Goal: Task Accomplishment & Management: Complete application form

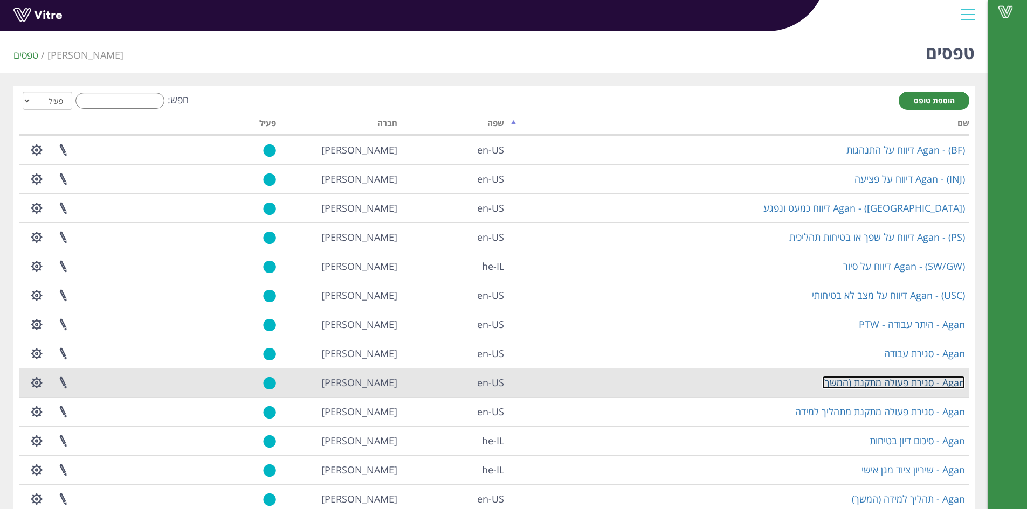
click at [873, 386] on link "Agan - סגירת פעולה מתקנת (המשך)" at bounding box center [893, 382] width 143 height 13
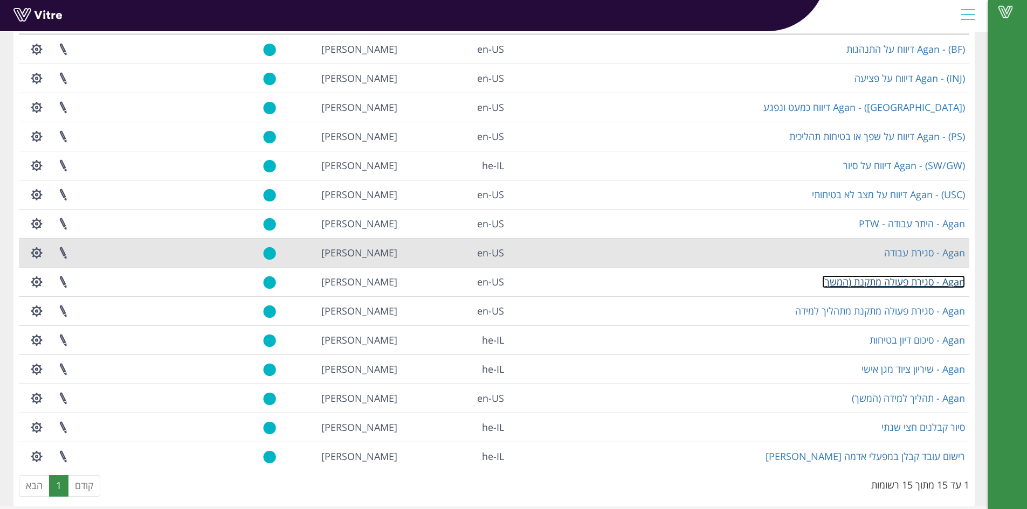
scroll to position [108, 0]
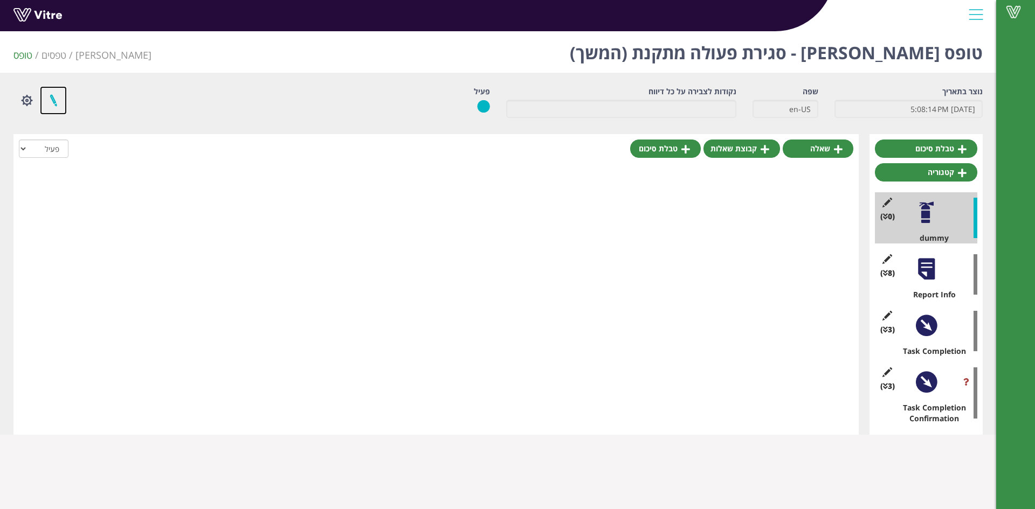
click at [52, 106] on link at bounding box center [53, 100] width 27 height 29
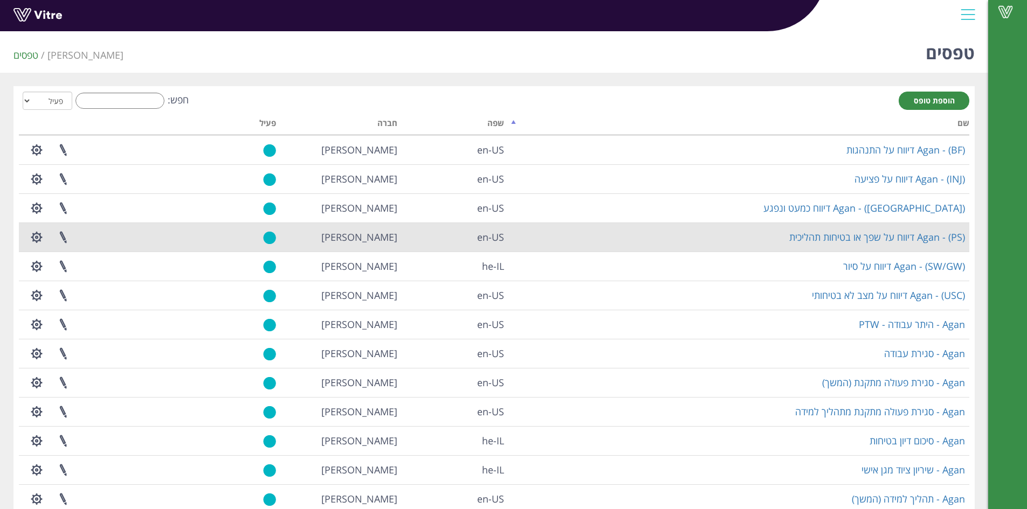
scroll to position [54, 0]
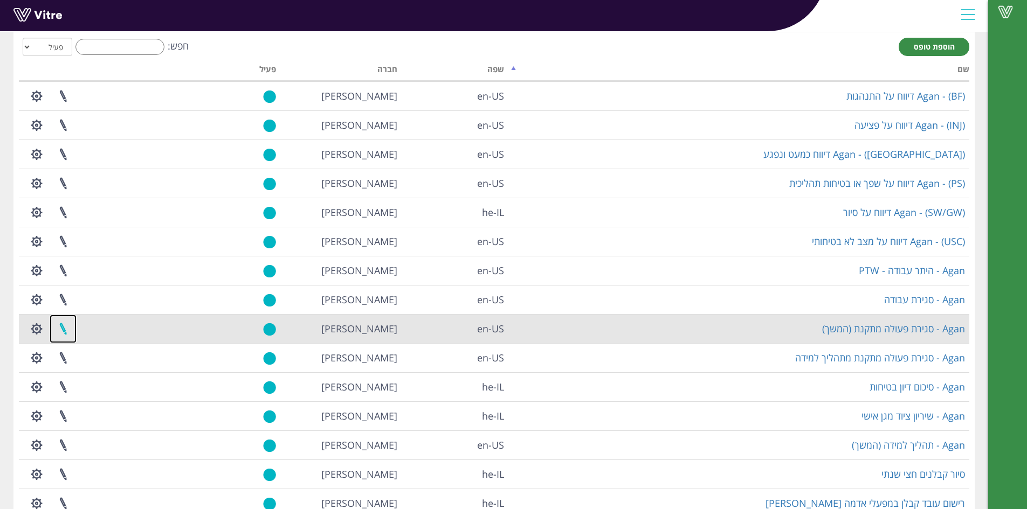
click at [61, 330] on link at bounding box center [63, 329] width 27 height 29
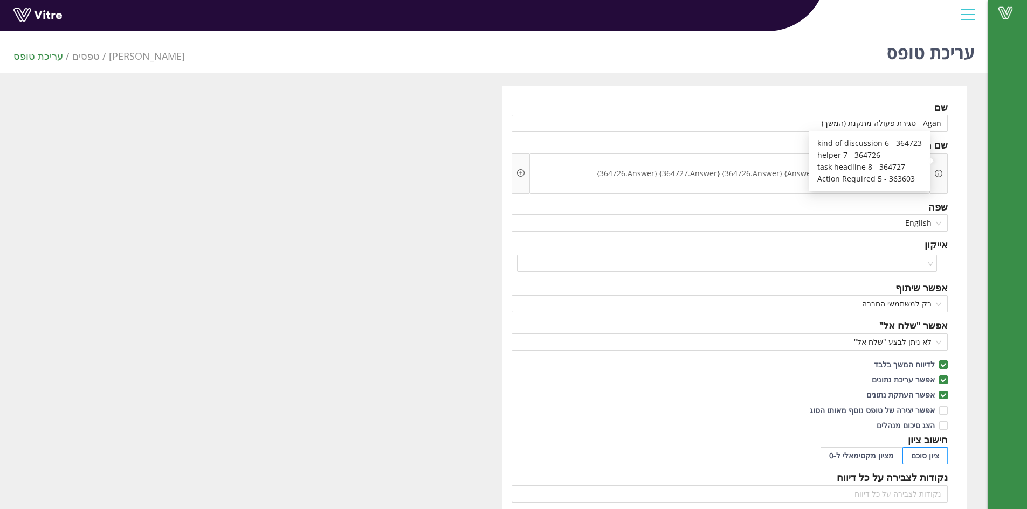
click at [938, 170] on icon "info-circle" at bounding box center [938, 174] width 8 height 8
click at [520, 169] on icon "plus-circle" at bounding box center [521, 173] width 8 height 8
click at [475, 157] on div "שם Agan - סגירת פעולה מתקנת (המשך) שם הטופס סגירת פעולה מתקנת - {364723.Answer}…" at bounding box center [493, 478] width 961 height 785
click at [551, 168] on span "סגירת פעולה מתקנת - {364723.Answer} {364726.Answer} {364727.Answer} {364726.Ans…" at bounding box center [729, 180] width 394 height 24
click at [539, 168] on span "סגירת פעולה מתקנת - {364723.Answer} {364726.Answer} {364727.Answer} {364726.Ans…" at bounding box center [729, 180] width 394 height 24
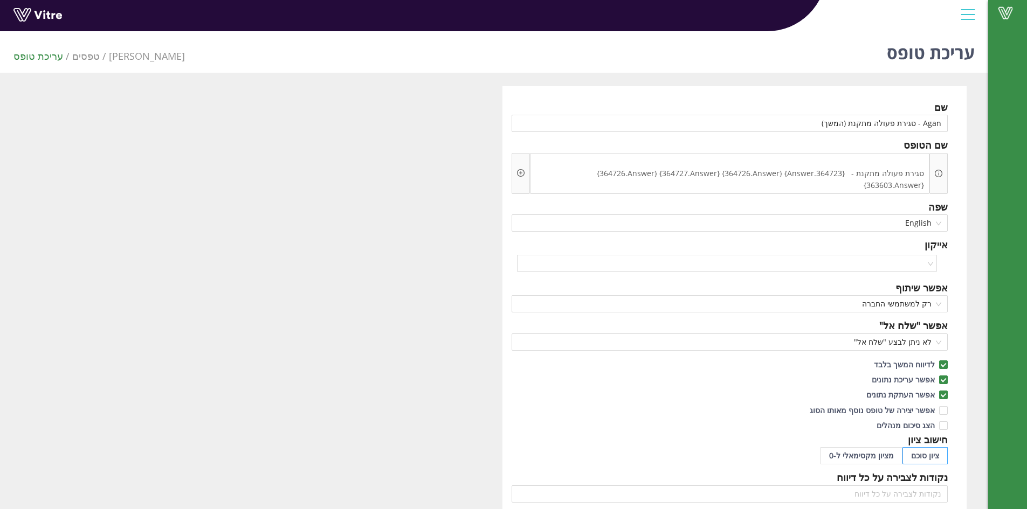
click at [520, 171] on icon "plus-circle" at bounding box center [520, 172] width 3 height 3
click at [563, 167] on input "search" at bounding box center [612, 170] width 131 height 16
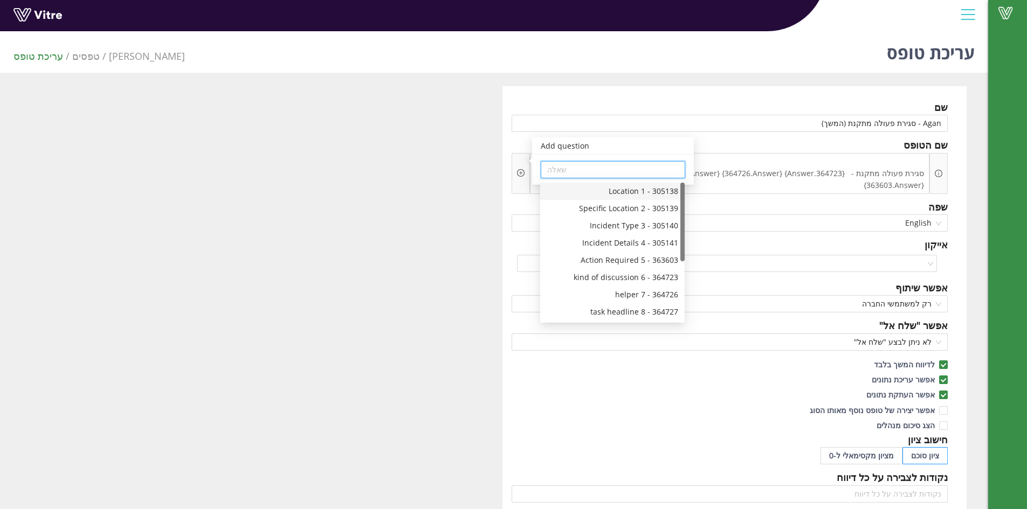
click at [393, 147] on div "שם Agan - סגירת פעולה מתקנת (המשך) שם הטופס סגירת פעולה מתקנת - {364723.Answer}…" at bounding box center [493, 478] width 961 height 785
